Goal: Information Seeking & Learning: Find specific fact

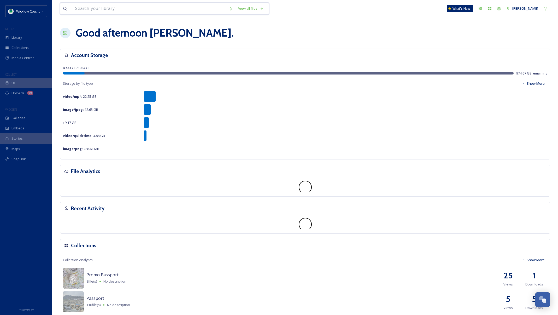
click at [107, 8] on input at bounding box center [149, 8] width 154 height 11
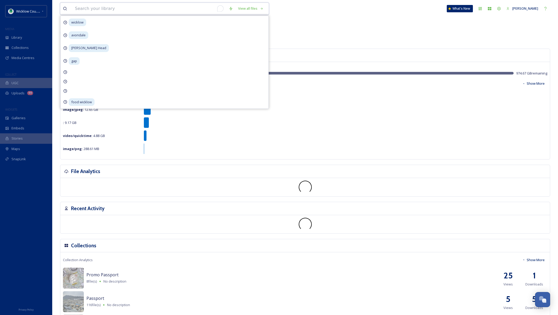
paste input "Devil's [PERSON_NAME] sculpture"
type input "Devil's [PERSON_NAME] sculpture"
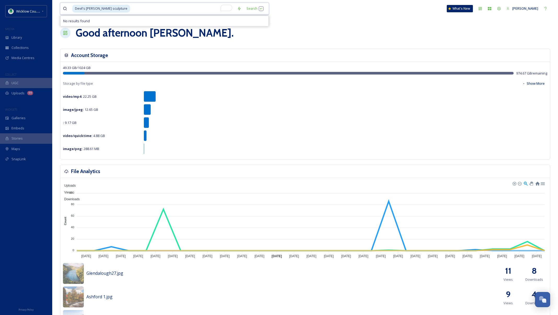
click at [115, 9] on span "Devil's [PERSON_NAME] sculpture" at bounding box center [101, 9] width 58 height 8
click at [112, 9] on span "Devil's [PERSON_NAME] sculpture" at bounding box center [101, 9] width 58 height 8
click at [113, 9] on span "Devil's [PERSON_NAME] sculpture" at bounding box center [101, 9] width 58 height 8
click at [99, 8] on span "Devil's [PERSON_NAME]" at bounding box center [93, 9] width 42 height 8
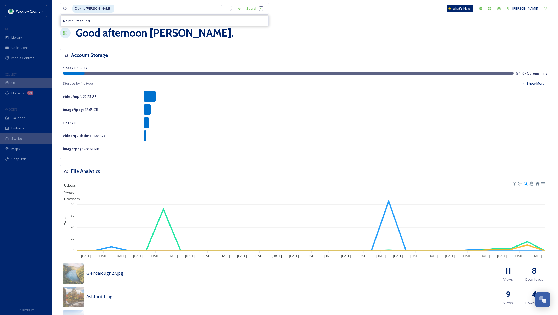
click at [269, 27] on div "Good afternoon [PERSON_NAME] ." at bounding box center [305, 33] width 490 height 16
